Goal: Transaction & Acquisition: Purchase product/service

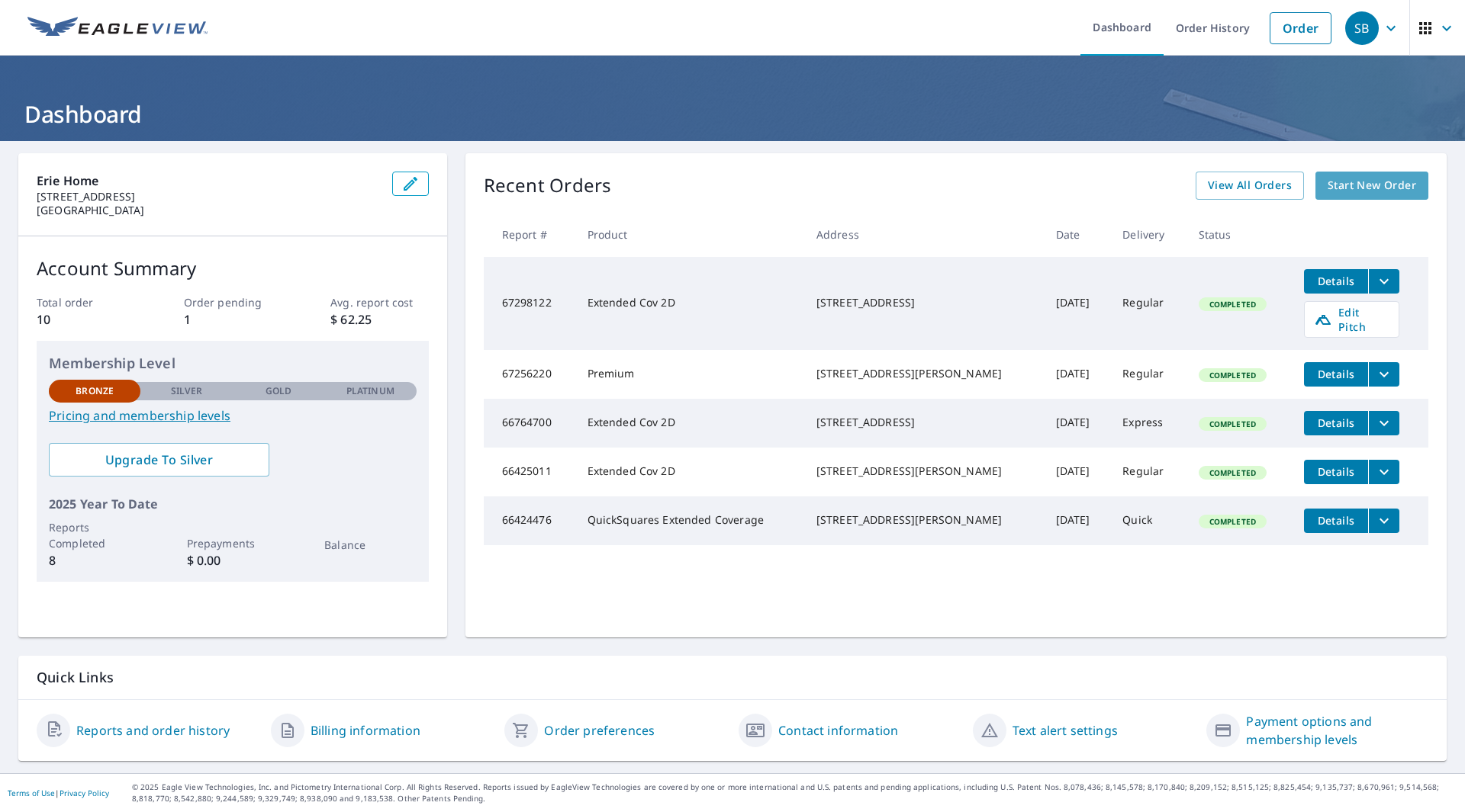
click at [1352, 189] on span "Start New Order" at bounding box center [1371, 186] width 89 height 19
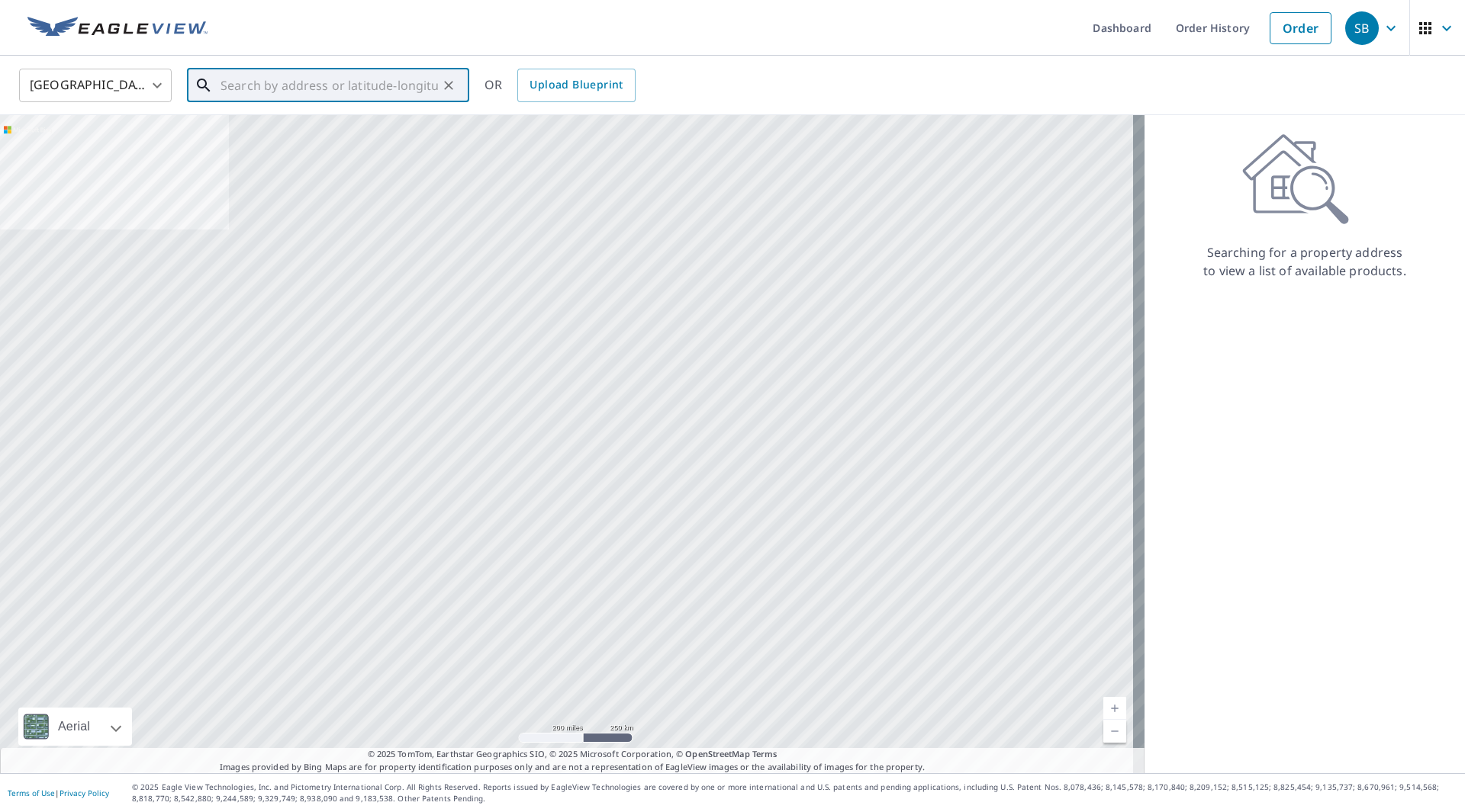
click at [286, 90] on input "text" at bounding box center [329, 85] width 217 height 42
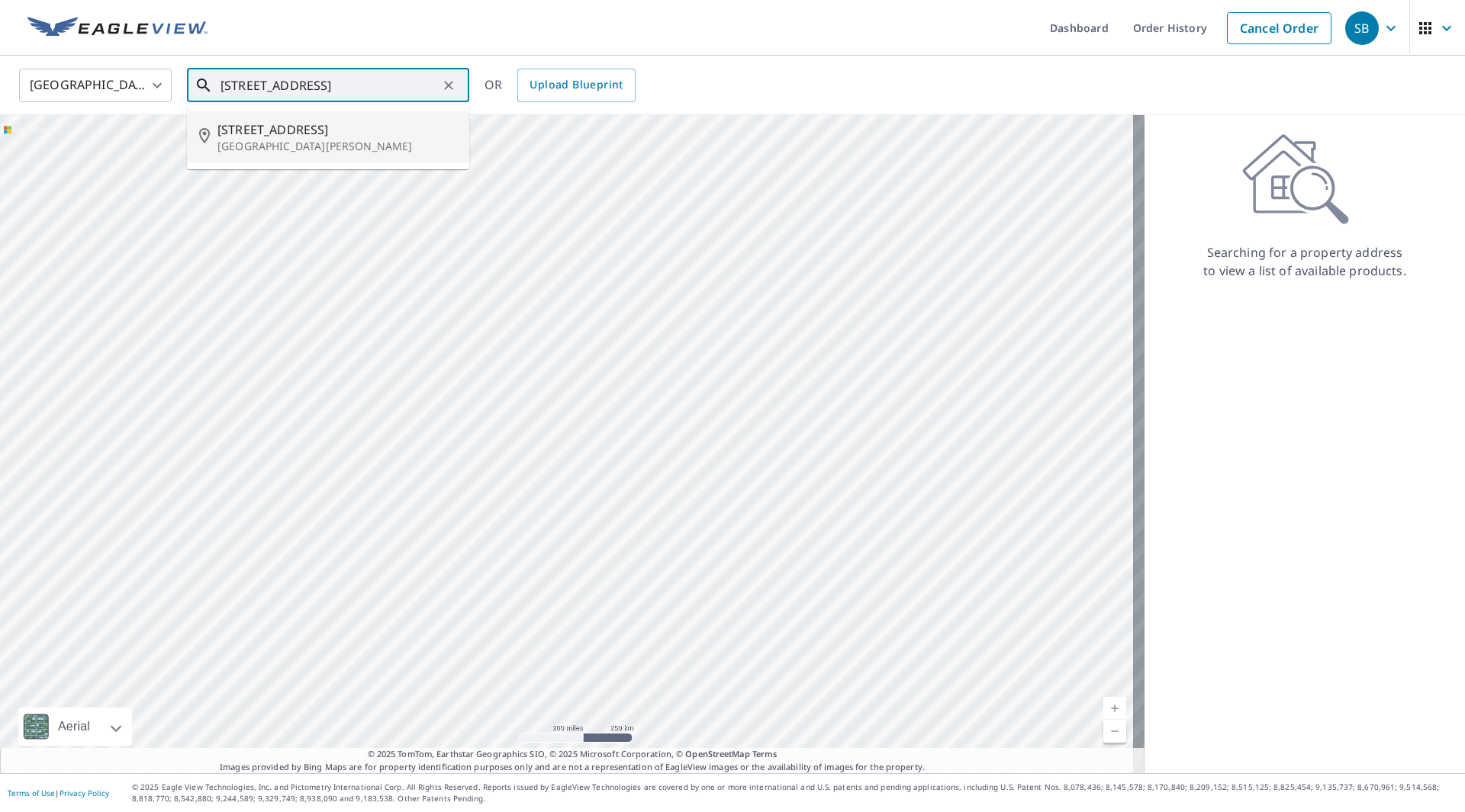
click at [279, 141] on p "[GEOGRAPHIC_DATA][PERSON_NAME]" at bounding box center [337, 146] width 240 height 15
type input "[STREET_ADDRESS][PERSON_NAME]"
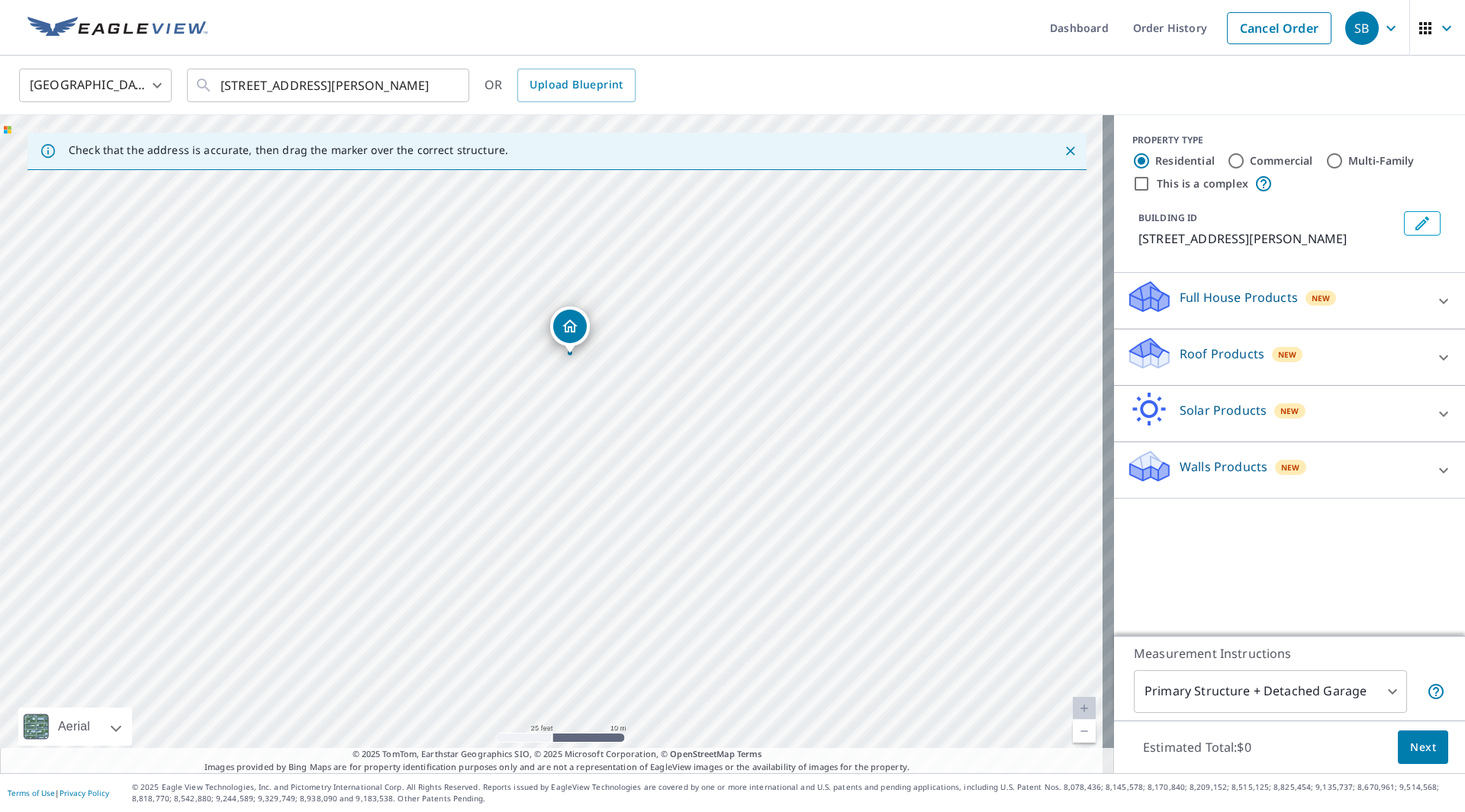
click at [1192, 360] on p "Roof Products" at bounding box center [1222, 353] width 85 height 18
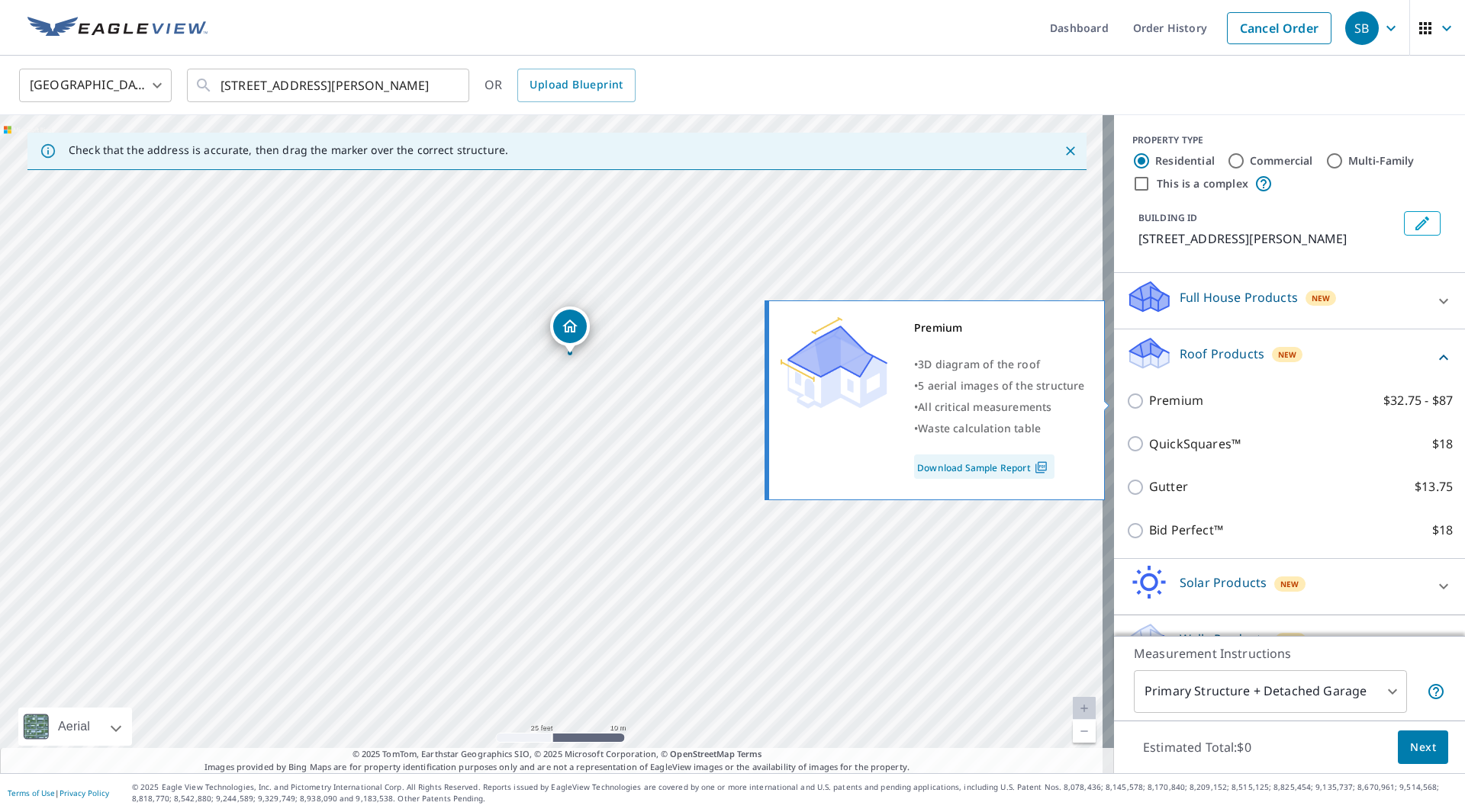
click at [1126, 401] on input "Premium $32.75 - $87" at bounding box center [1137, 401] width 23 height 18
checkbox input "true"
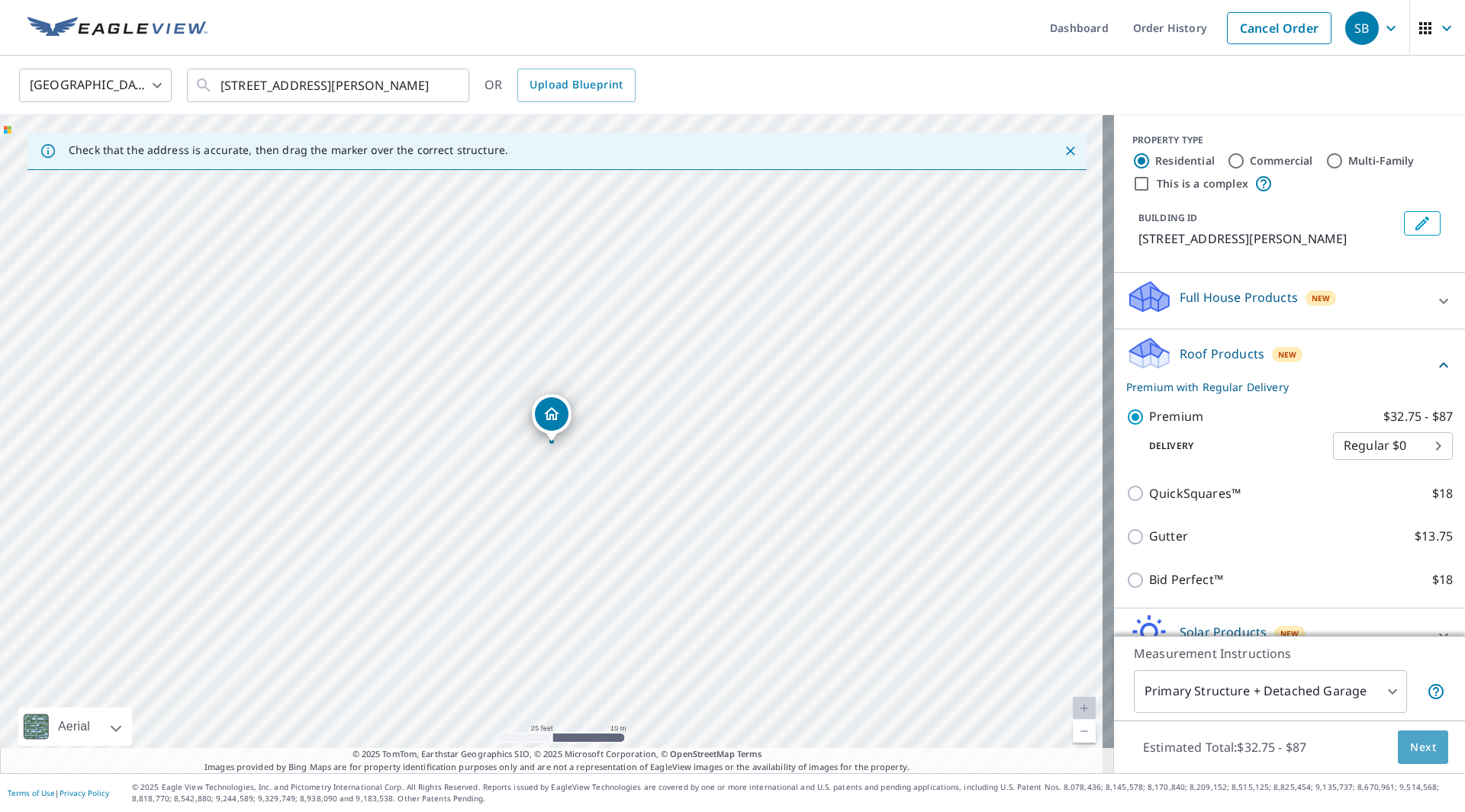
click at [1413, 745] on span "Next" at bounding box center [1423, 748] width 26 height 19
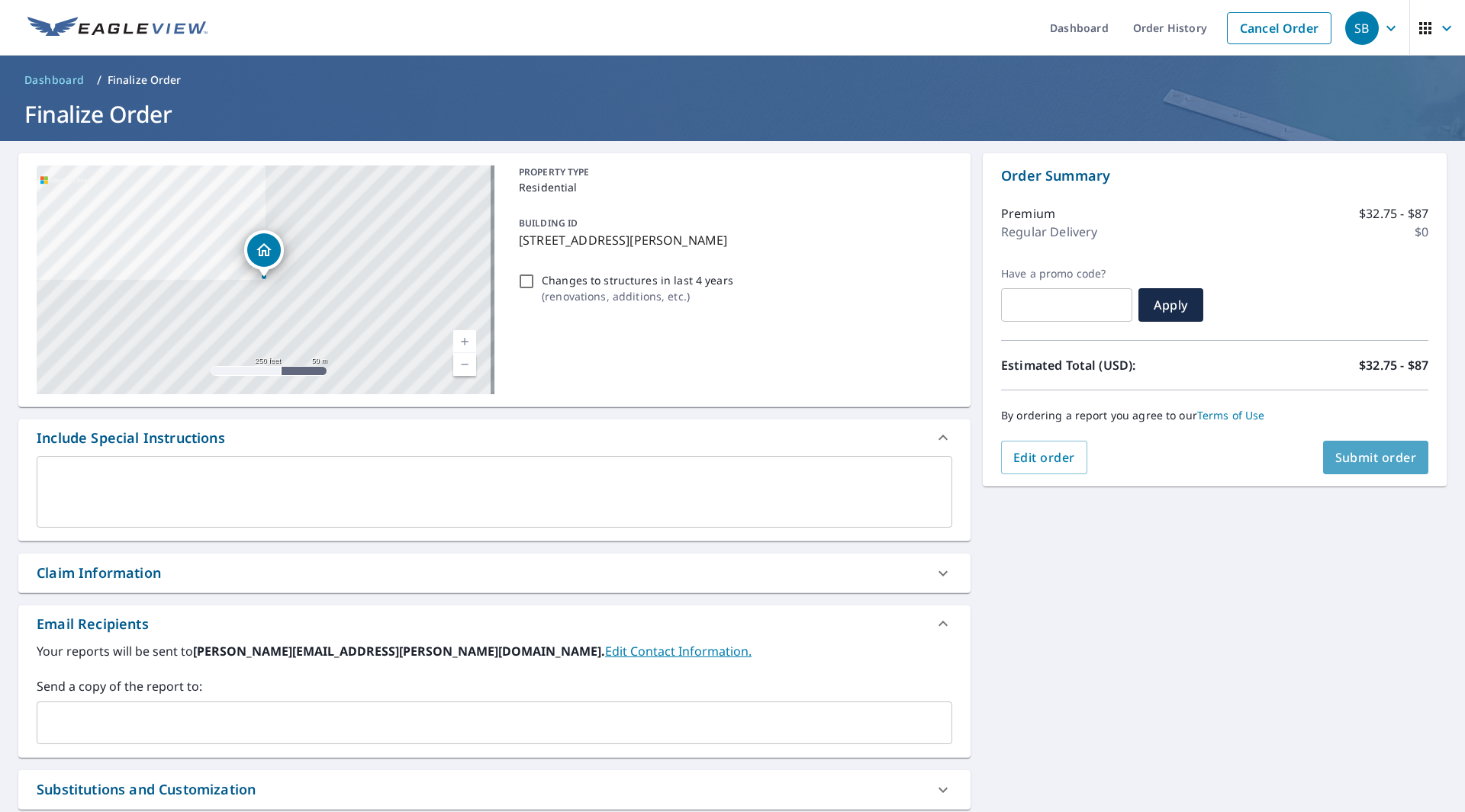
click at [1365, 455] on span "Submit order" at bounding box center [1376, 457] width 82 height 17
